Goal: Task Accomplishment & Management: Use online tool/utility

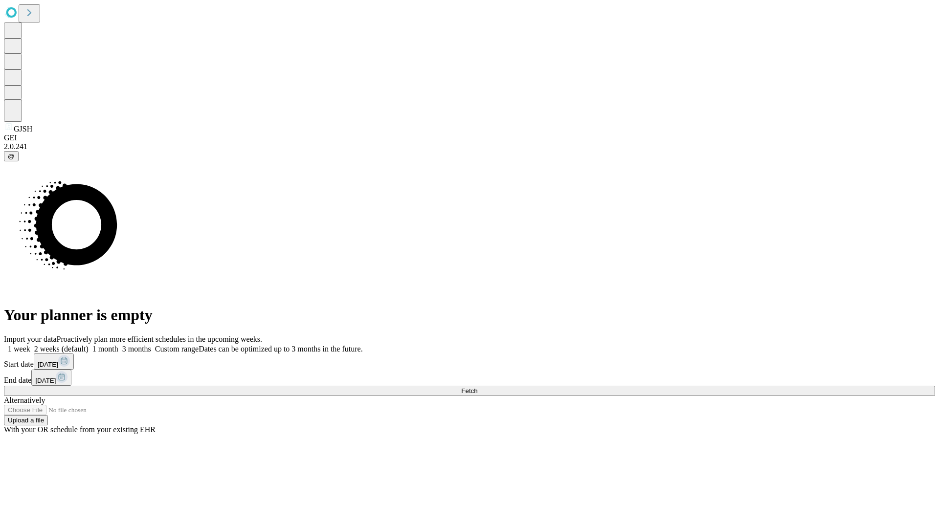
click at [477, 387] on span "Fetch" at bounding box center [469, 390] width 16 height 7
